Goal: Task Accomplishment & Management: Manage account settings

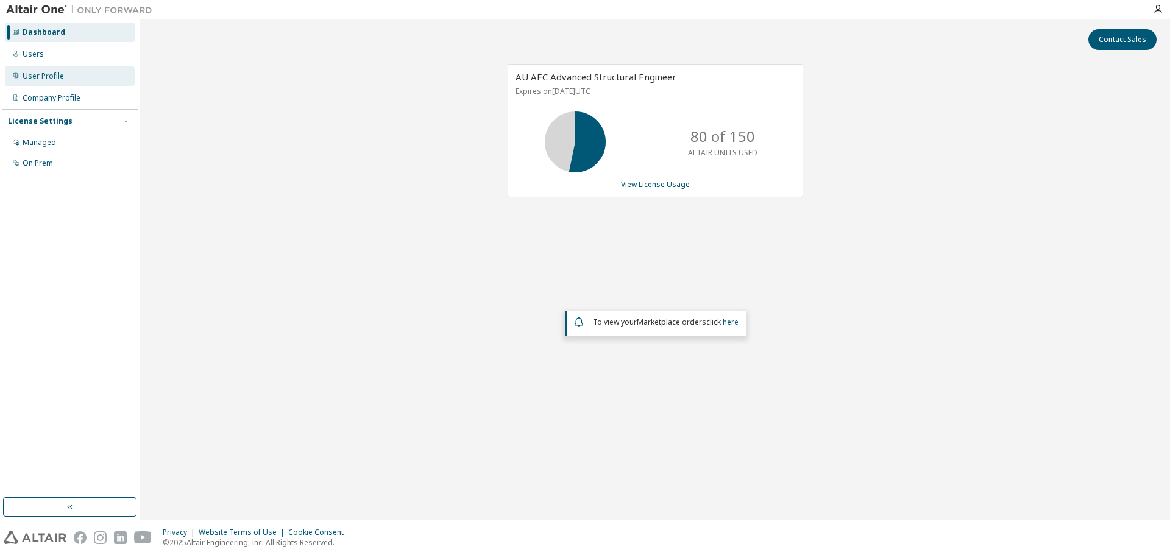
click at [46, 74] on div "User Profile" at bounding box center [43, 76] width 41 height 10
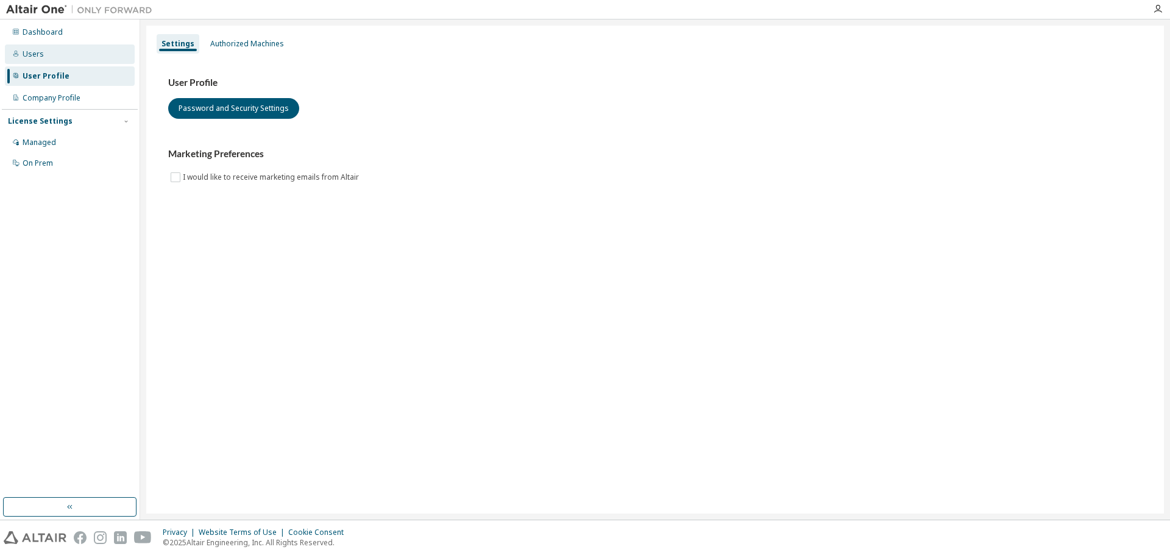
click at [39, 55] on div "Users" at bounding box center [33, 54] width 21 height 10
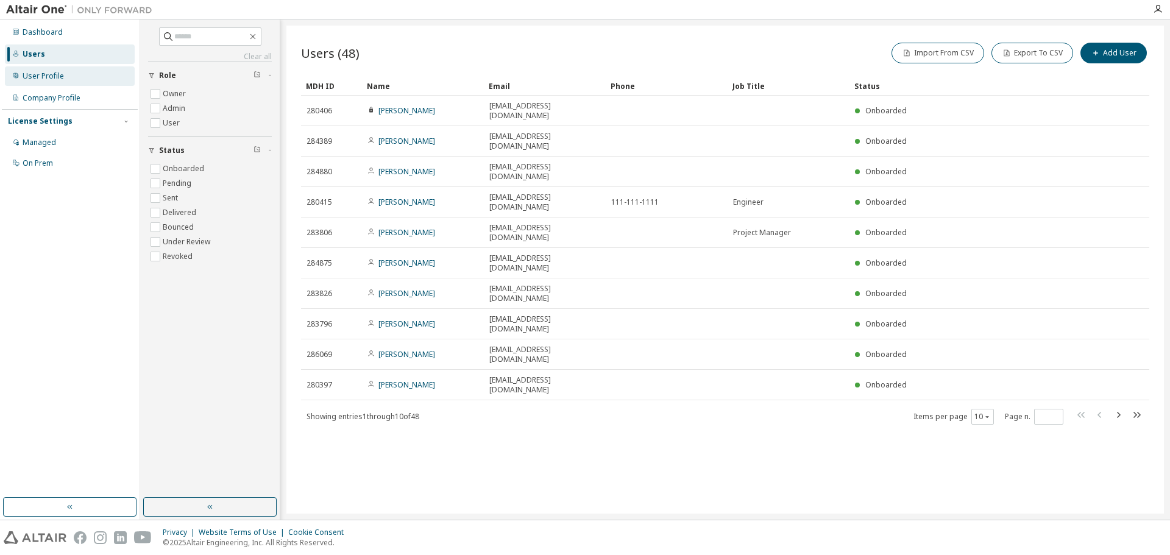
click at [72, 74] on div "User Profile" at bounding box center [70, 75] width 130 height 19
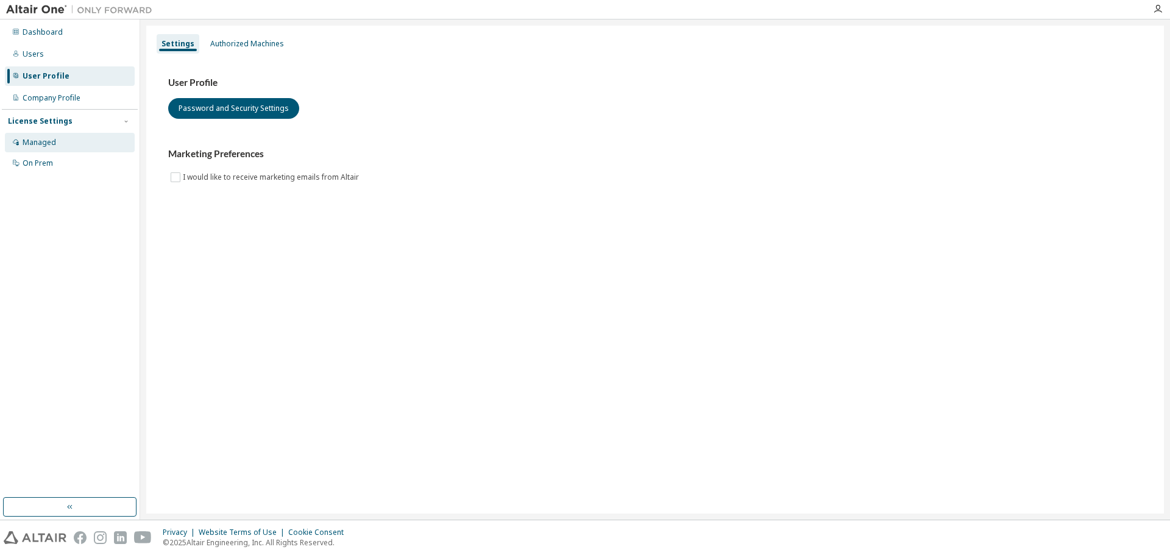
click at [34, 138] on div "Managed" at bounding box center [40, 143] width 34 height 10
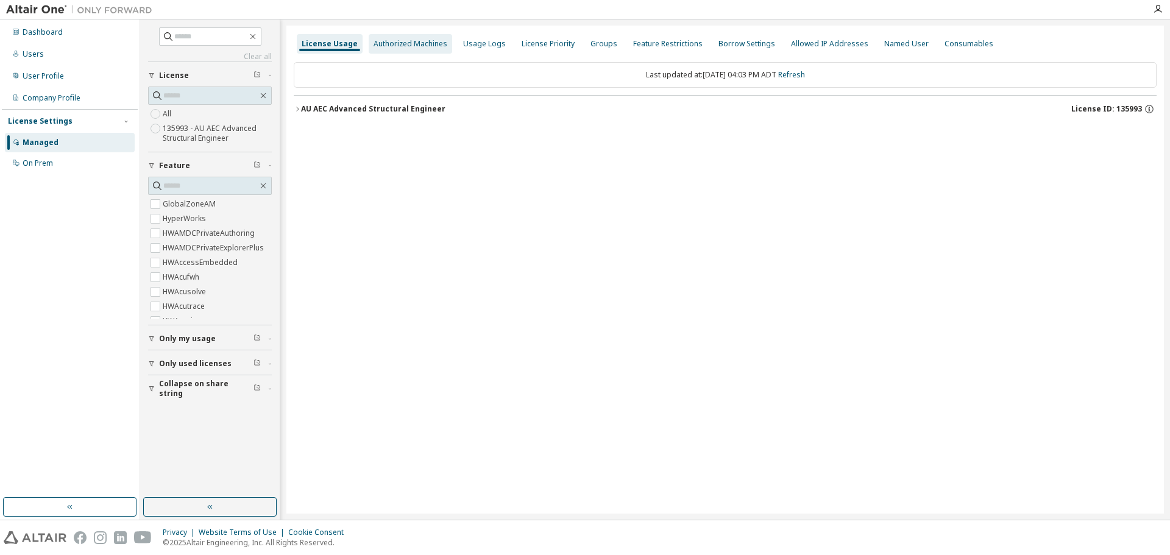
click at [409, 46] on div "Authorized Machines" at bounding box center [410, 44] width 74 height 10
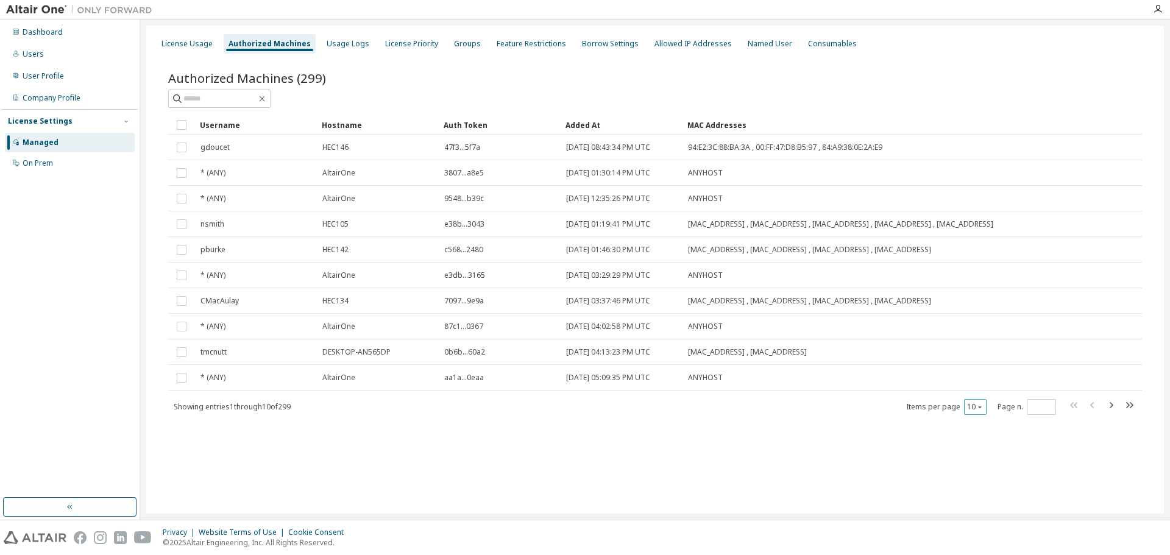
click at [981, 406] on div "10" at bounding box center [975, 407] width 23 height 16
click at [980, 411] on icon "button" at bounding box center [979, 406] width 7 height 7
click at [988, 467] on div "50" at bounding box center [1012, 472] width 97 height 15
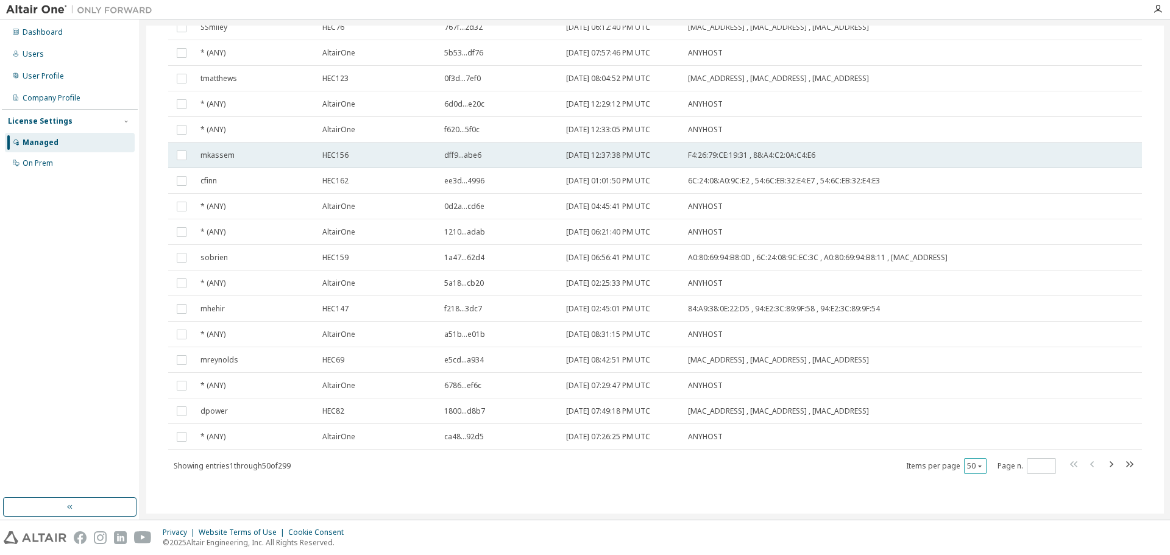
scroll to position [974, 0]
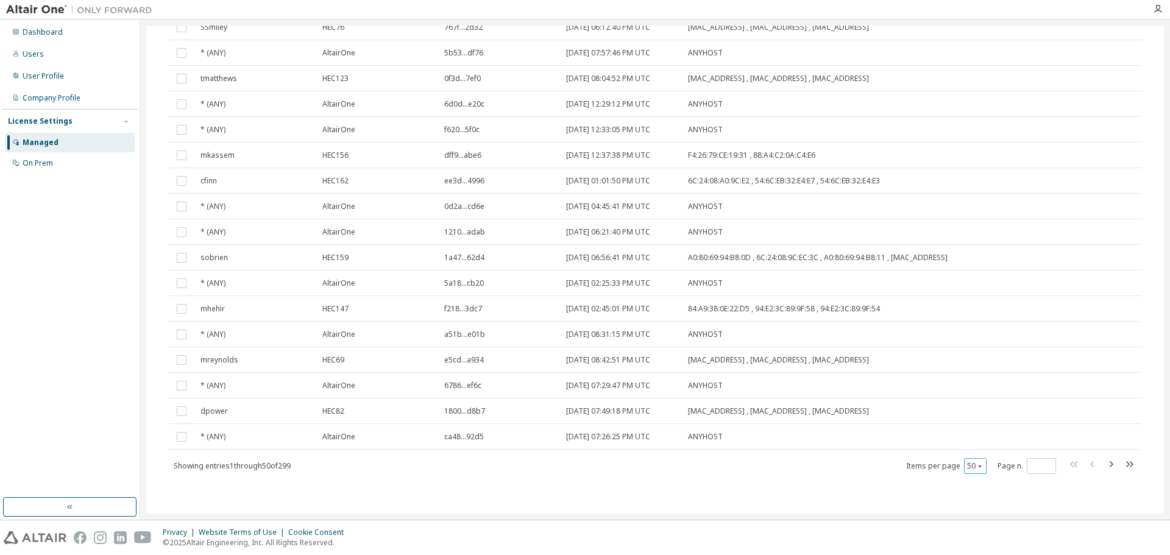
click at [976, 467] on icon "button" at bounding box center [979, 465] width 7 height 7
click at [977, 543] on div "100" at bounding box center [1006, 541] width 97 height 15
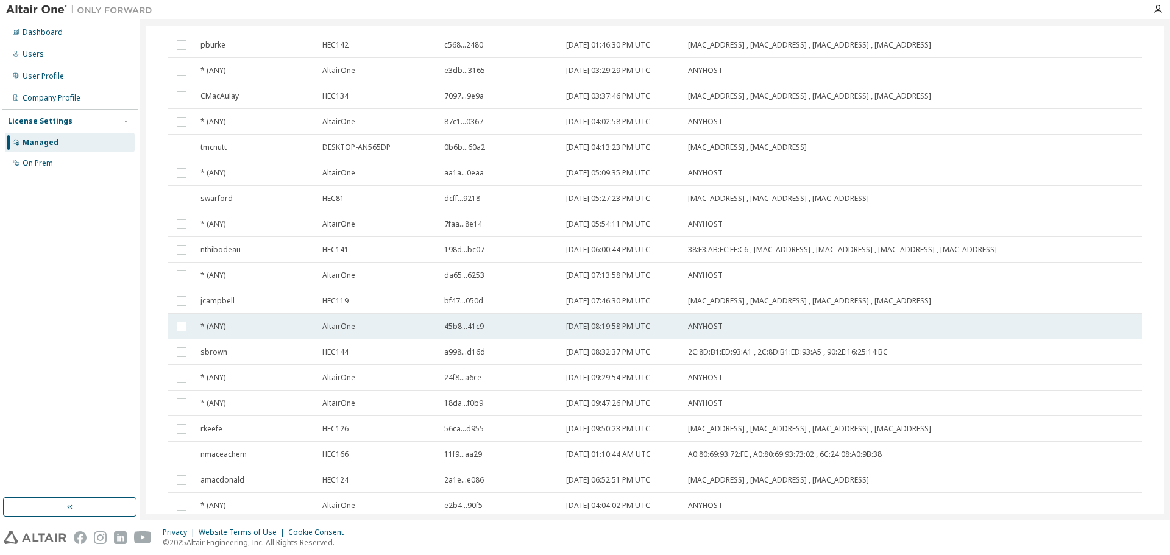
scroll to position [0, 0]
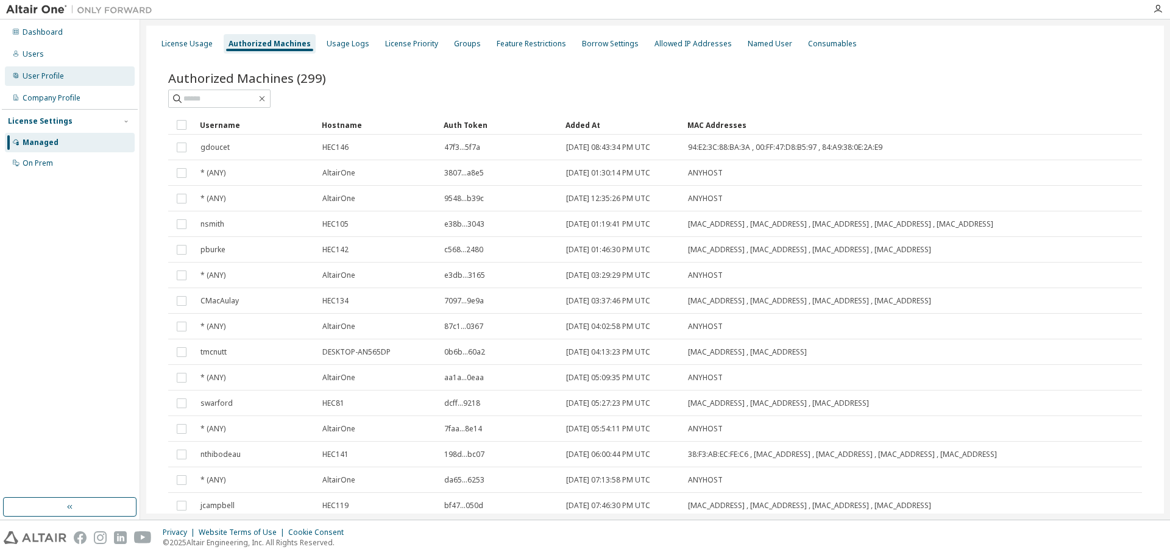
click at [34, 78] on div "User Profile" at bounding box center [43, 76] width 41 height 10
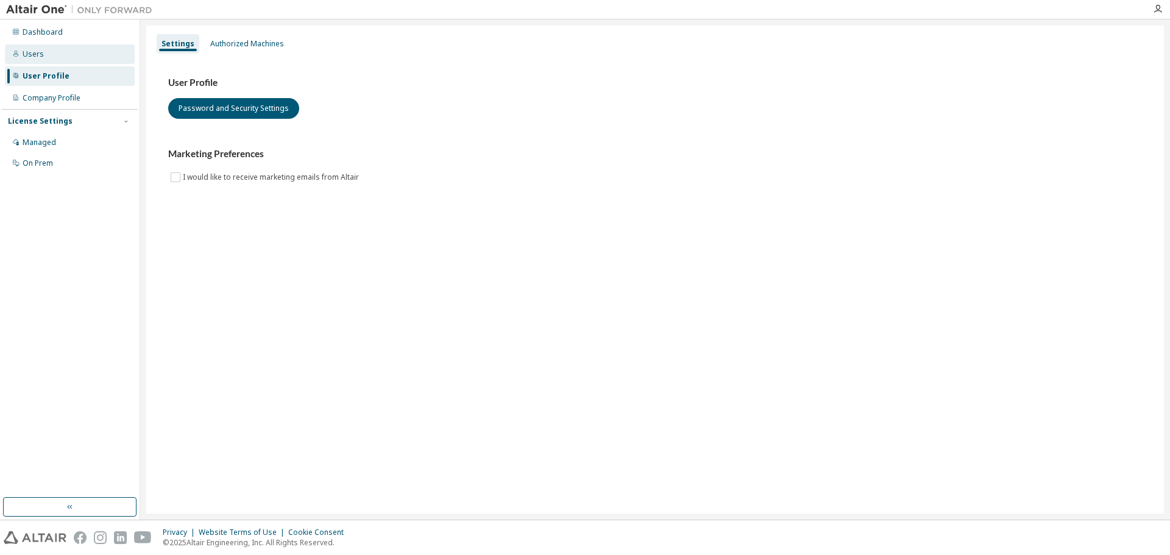
click at [49, 49] on div "Users" at bounding box center [70, 53] width 130 height 19
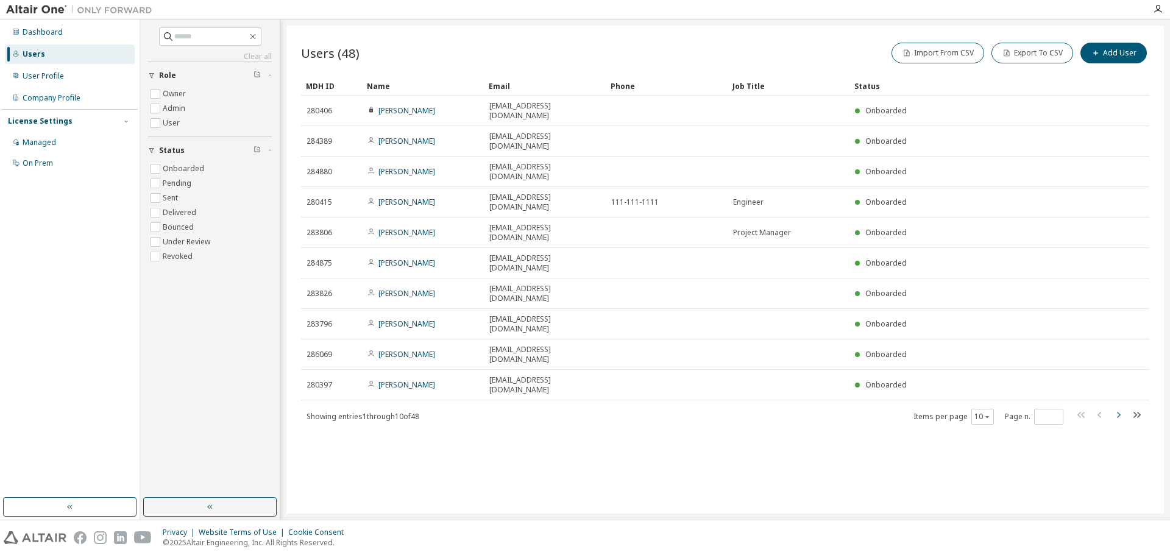
click at [1119, 408] on icon "button" at bounding box center [1118, 415] width 15 height 15
type input "*"
